Goal: Information Seeking & Learning: Check status

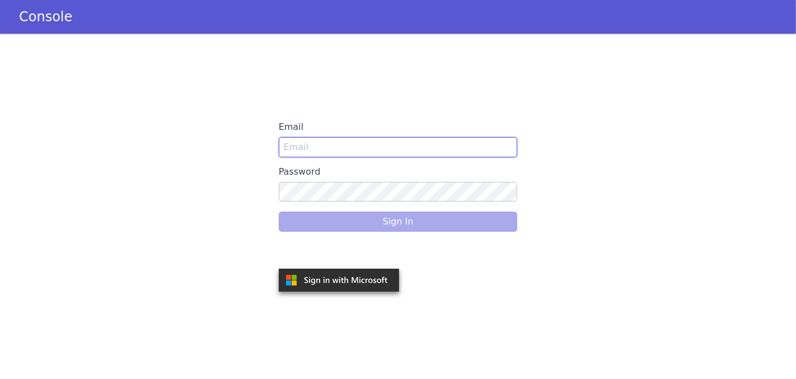
type input "[EMAIL_ADDRESS]"
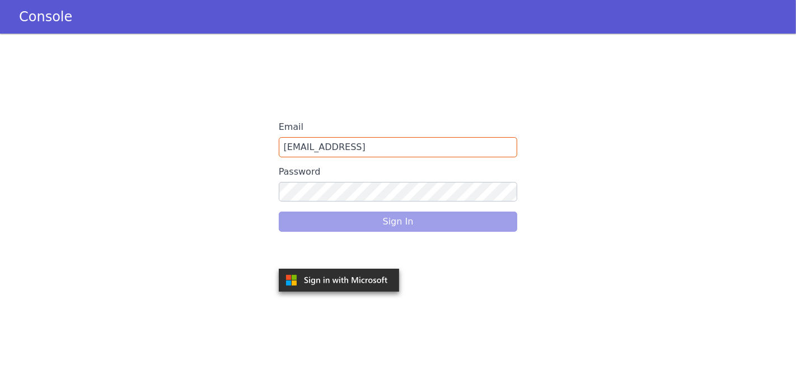
click at [328, 220] on div "Sign In" at bounding box center [398, 221] width 239 height 31
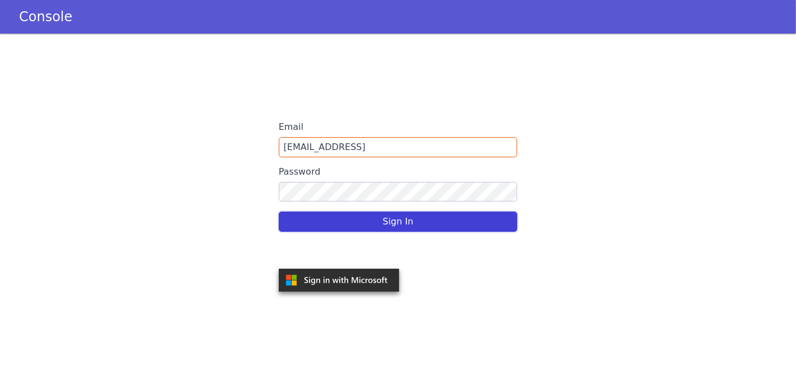
click at [446, 216] on button "Sign In" at bounding box center [398, 222] width 239 height 20
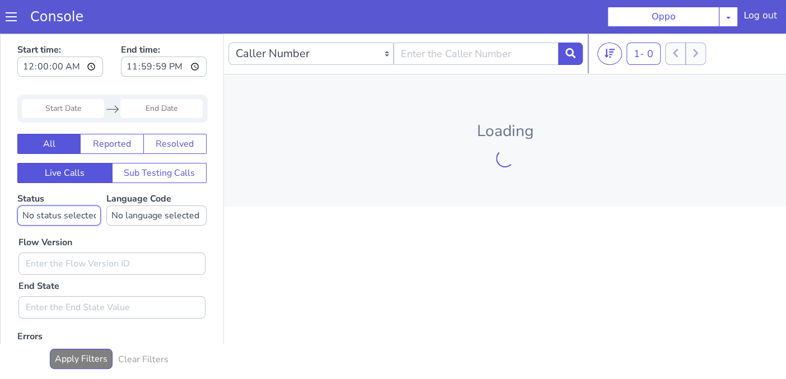
click at [87, 213] on select "No status selected HANGUP USER_HANGUP TRANSFER UNKNOWN" at bounding box center [58, 215] width 83 height 20
click at [140, 215] on select "No language selected Hindi English Tamil Telugu [GEOGRAPHIC_DATA] Marathi Malay…" at bounding box center [156, 215] width 100 height 20
click at [62, 222] on select "No status selected HANGUP USER_HANGUP TRANSFER UNKNOWN" at bounding box center [58, 215] width 83 height 20
select select "TRANSFER"
click at [17, 205] on select "No status selected HANGUP USER_HANGUP TRANSFER UNKNOWN" at bounding box center [58, 215] width 83 height 20
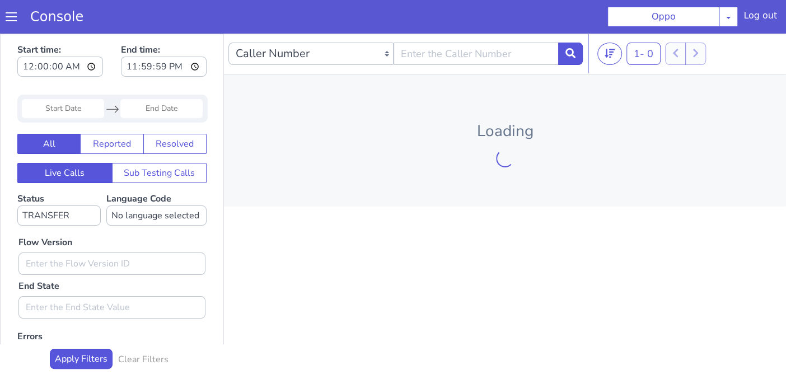
click at [74, 110] on input "Start Date" at bounding box center [63, 108] width 82 height 19
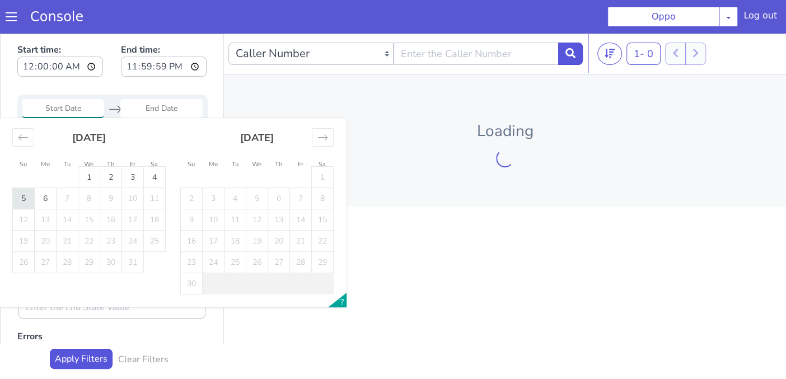
click at [27, 198] on td "5" at bounding box center [24, 198] width 22 height 21
type input "[DATE]"
click at [27, 198] on td "5" at bounding box center [24, 198] width 22 height 21
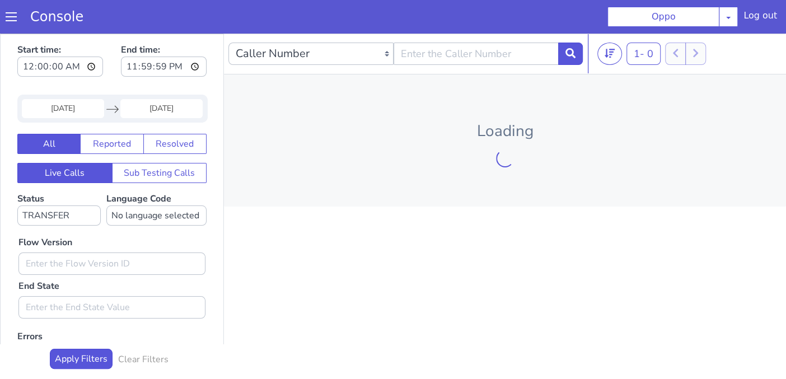
type input "[DATE]"
click at [68, 261] on input "text" at bounding box center [111, 263] width 187 height 22
click at [91, 350] on button "Apply Filters" at bounding box center [81, 359] width 63 height 20
click at [72, 212] on select "No status selected HANGUP USER_HANGUP TRANSFER UNKNOWN" at bounding box center [58, 215] width 83 height 20
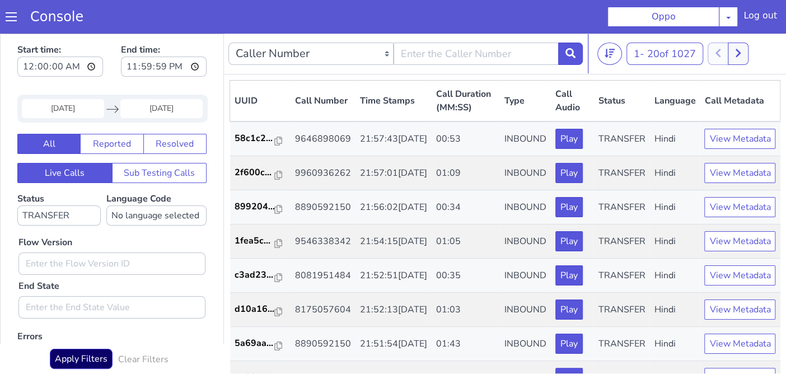
drag, startPoint x: 494, startPoint y: 101, endPoint x: 506, endPoint y: 101, distance: 12.3
click at [500, 101] on th "Type" at bounding box center [525, 101] width 51 height 41
click at [507, 101] on th "Type" at bounding box center [525, 101] width 51 height 41
drag, startPoint x: 489, startPoint y: 99, endPoint x: 511, endPoint y: 101, distance: 21.9
click at [511, 101] on th "Type" at bounding box center [525, 101] width 51 height 41
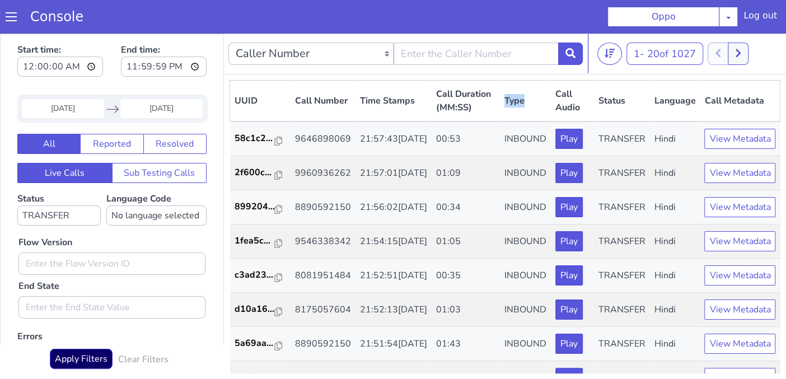
click at [511, 101] on th "Type" at bounding box center [525, 101] width 51 height 41
drag, startPoint x: 536, startPoint y: 90, endPoint x: 569, endPoint y: 114, distance: 40.4
click at [569, 114] on th "Call Audio" at bounding box center [572, 101] width 43 height 41
click at [570, 114] on th "Call Audio" at bounding box center [572, 101] width 43 height 41
drag, startPoint x: 585, startPoint y: 98, endPoint x: 630, endPoint y: 91, distance: 45.8
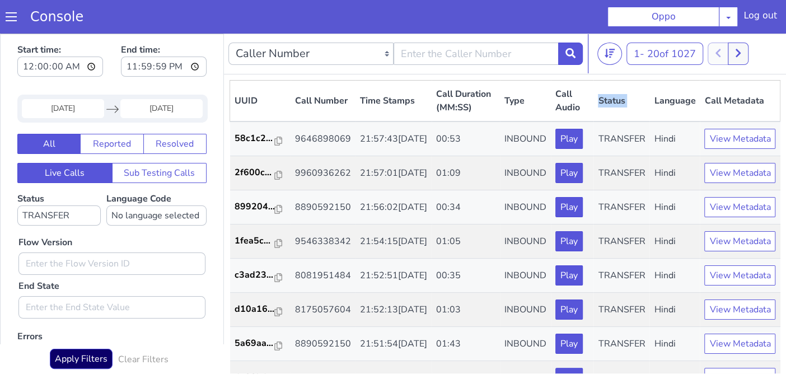
click at [630, 91] on tr "UUID Call Number Time Stamps Call Duration (MM:SS) Type Call Audio Status Langu…" at bounding box center [505, 101] width 550 height 41
click at [649, 91] on th "Language" at bounding box center [674, 101] width 50 height 41
drag, startPoint x: 636, startPoint y: 100, endPoint x: 698, endPoint y: 98, distance: 62.1
click at [696, 99] on tr "UUID Call Number Time Stamps Call Duration (MM:SS) Type Call Audio Status Langu…" at bounding box center [505, 101] width 550 height 41
click at [701, 98] on th "Call Metadata" at bounding box center [739, 101] width 80 height 41
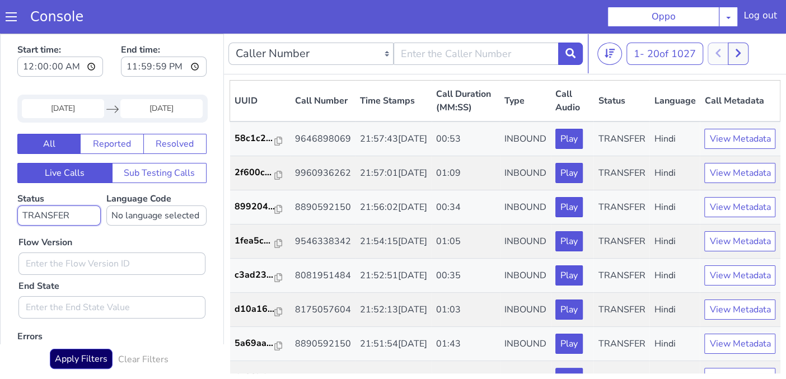
drag, startPoint x: 49, startPoint y: 217, endPoint x: 54, endPoint y: 215, distance: 6.0
click at [49, 217] on select "No status selected HANGUP USER_HANGUP TRANSFER UNKNOWN" at bounding box center [58, 215] width 83 height 20
click at [126, 208] on select "No language selected Hindi English Tamil Telugu [GEOGRAPHIC_DATA] Marathi Malay…" at bounding box center [156, 215] width 100 height 20
select select "hi"
click at [106, 205] on select "No language selected Hindi English Tamil Telugu [GEOGRAPHIC_DATA] Marathi Malay…" at bounding box center [156, 215] width 100 height 20
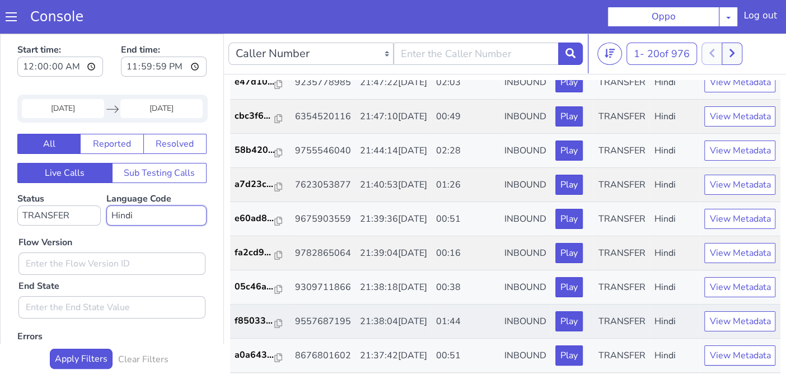
scroll to position [561, 0]
